Goal: Task Accomplishment & Management: Use online tool/utility

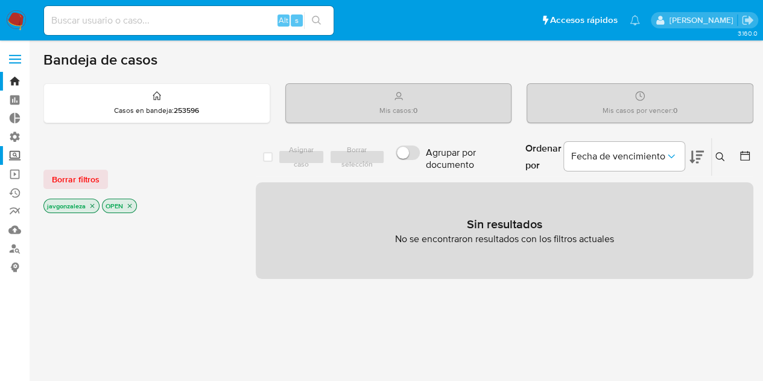
click at [11, 155] on label "Screening" at bounding box center [72, 155] width 144 height 19
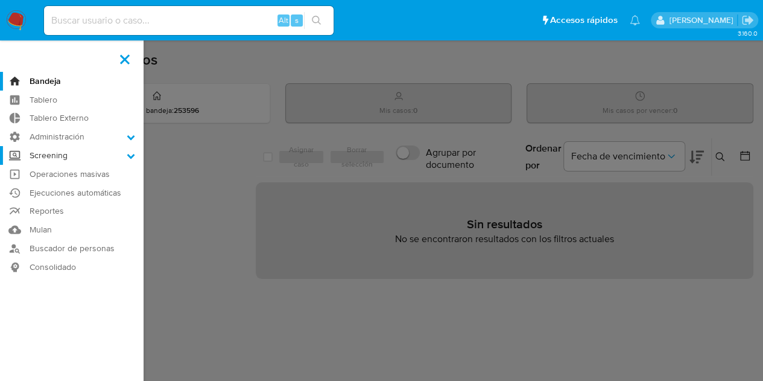
click at [0, 0] on input "Screening" at bounding box center [0, 0] width 0 height 0
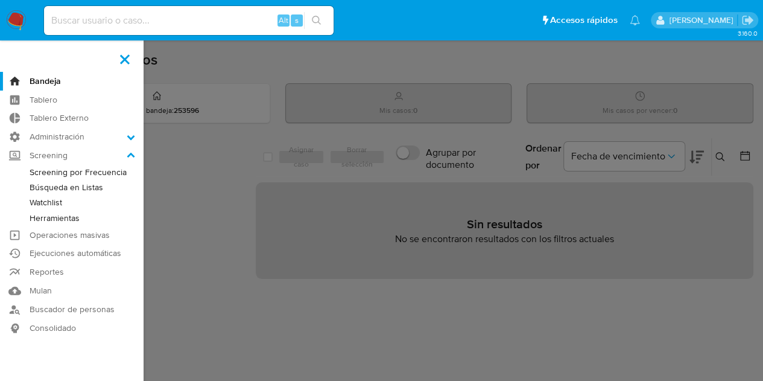
click at [51, 206] on link "Watchlist" at bounding box center [72, 202] width 144 height 15
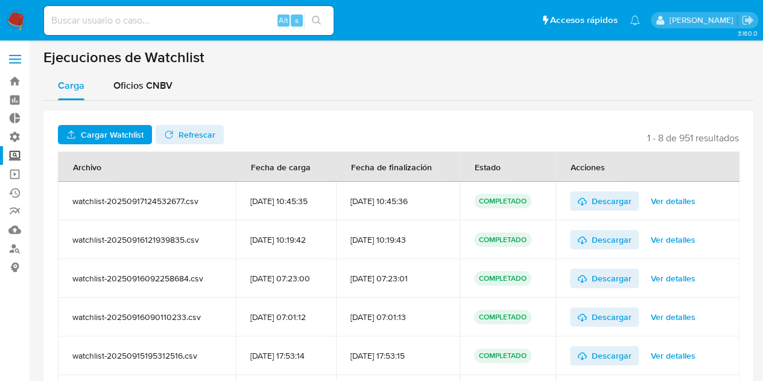
click at [115, 135] on span "Cargar Watchlist" at bounding box center [112, 134] width 63 height 19
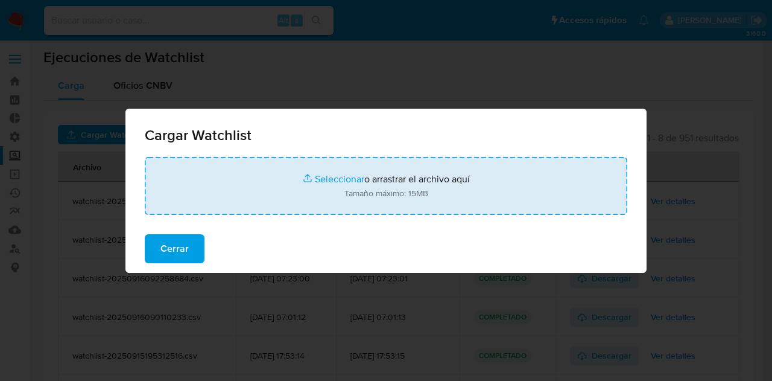
click at [370, 191] on input "file" at bounding box center [386, 186] width 483 height 58
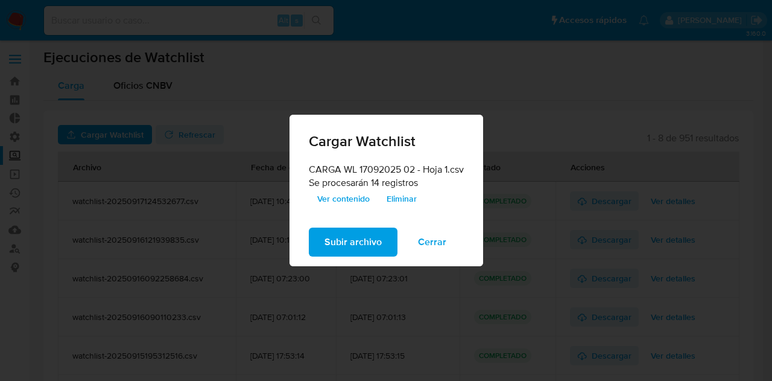
click at [357, 250] on span "Subir archivo" at bounding box center [353, 242] width 57 height 27
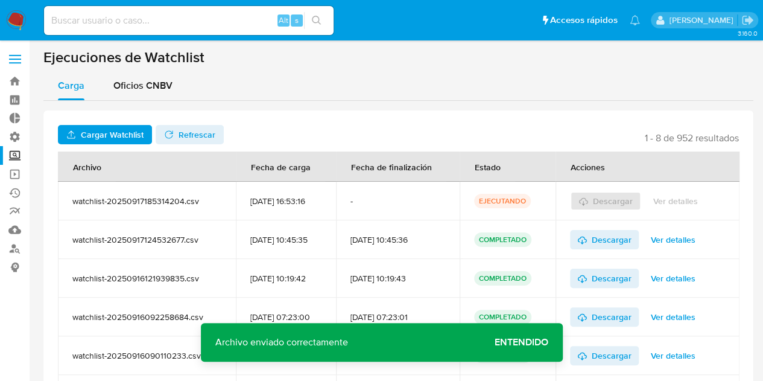
click at [179, 137] on span "Refrescar" at bounding box center [197, 134] width 37 height 19
click at [676, 200] on span "Ver detalles" at bounding box center [673, 200] width 45 height 17
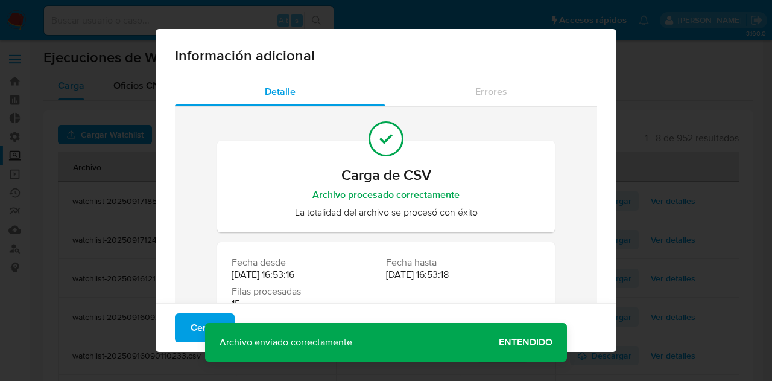
scroll to position [21, 0]
